Goal: Book appointment/travel/reservation

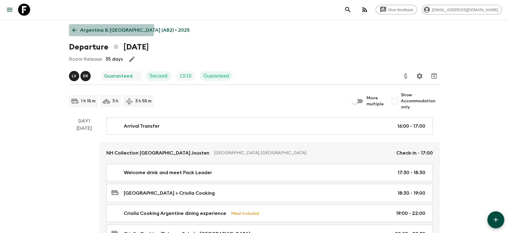
click at [92, 27] on p "Argentina & [GEOGRAPHIC_DATA] (AB2) • 2025" at bounding box center [135, 30] width 110 height 7
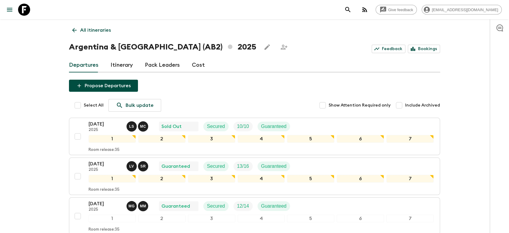
click at [105, 30] on p "All itineraries" at bounding box center [95, 30] width 31 height 7
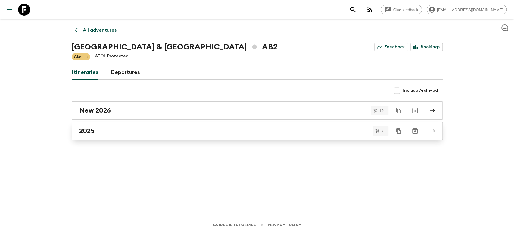
click at [128, 126] on link "2025" at bounding box center [257, 131] width 371 height 18
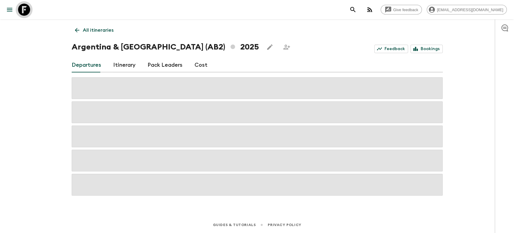
click at [25, 14] on icon at bounding box center [24, 10] width 12 height 12
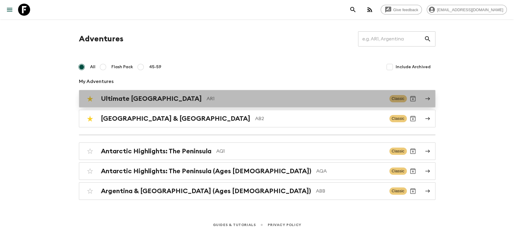
click at [207, 100] on p "AR1" at bounding box center [296, 98] width 178 height 7
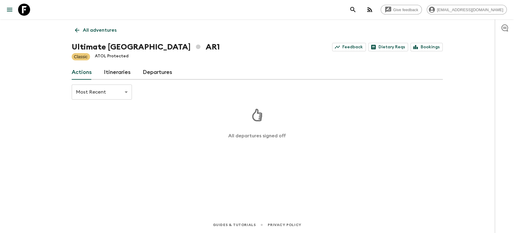
click at [159, 73] on link "Departures" at bounding box center [158, 72] width 30 height 14
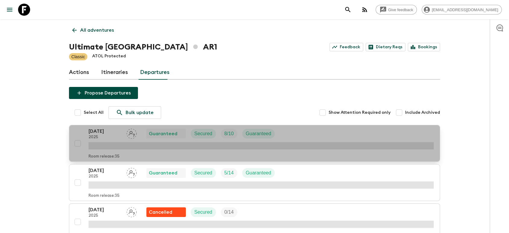
click at [113, 136] on p "2025" at bounding box center [105, 137] width 33 height 5
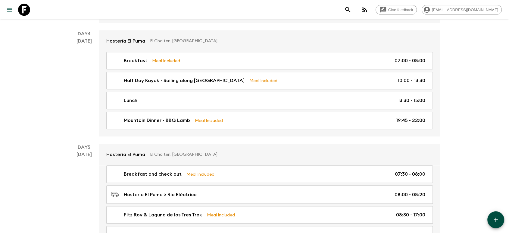
scroll to position [650, 0]
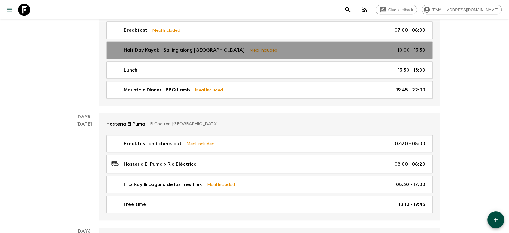
click at [291, 46] on div "Half Day Kayak - Sailing along Rio de Las Vueltas Meal Included 10:00 - 13:30" at bounding box center [268, 49] width 314 height 7
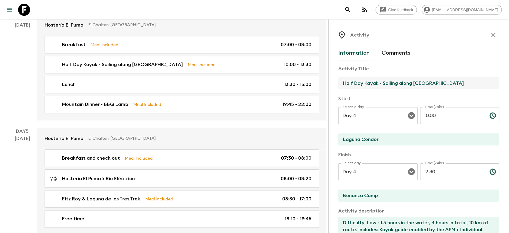
click at [459, 86] on input "Half Day Kayak - Sailing along [GEOGRAPHIC_DATA]" at bounding box center [416, 83] width 156 height 12
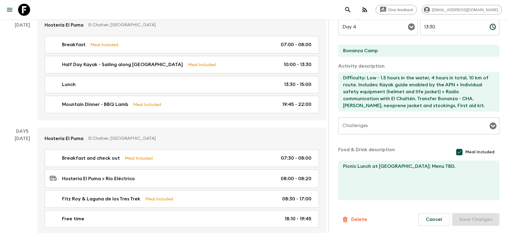
click at [22, 6] on icon at bounding box center [24, 10] width 12 height 12
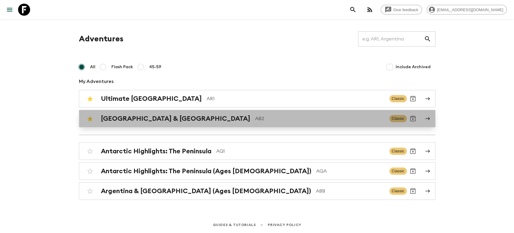
click at [190, 112] on div "Argentina & [GEOGRAPHIC_DATA] AB2 Classic" at bounding box center [245, 118] width 323 height 12
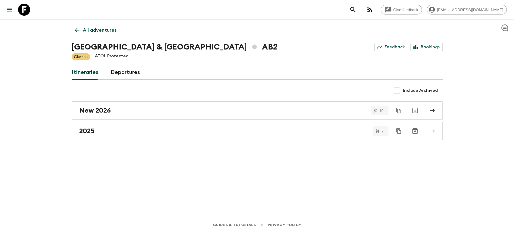
click at [136, 73] on link "Departures" at bounding box center [126, 72] width 30 height 14
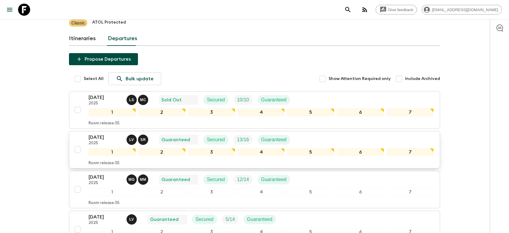
scroll to position [67, 0]
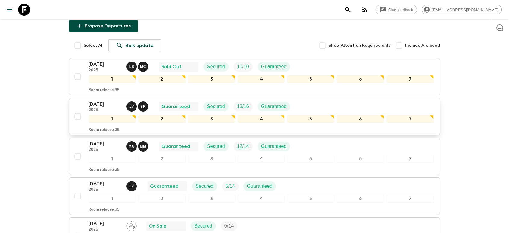
click at [101, 103] on p "[DATE]" at bounding box center [105, 103] width 33 height 7
